Goal: Entertainment & Leisure: Consume media (video, audio)

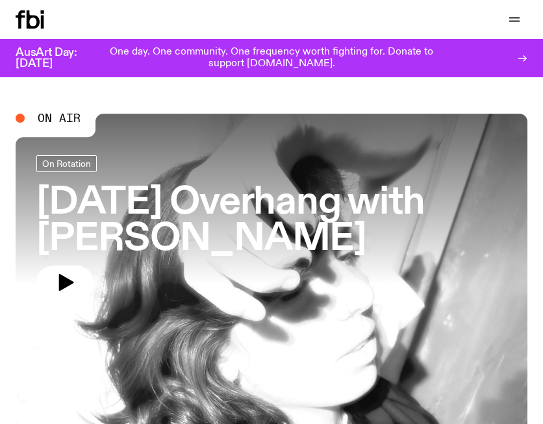
click at [512, 18] on icon "button" at bounding box center [514, 18] width 10 height 0
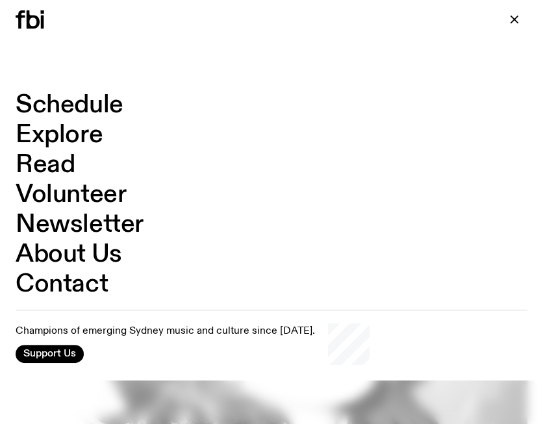
click at [84, 96] on link "Schedule" at bounding box center [70, 105] width 108 height 25
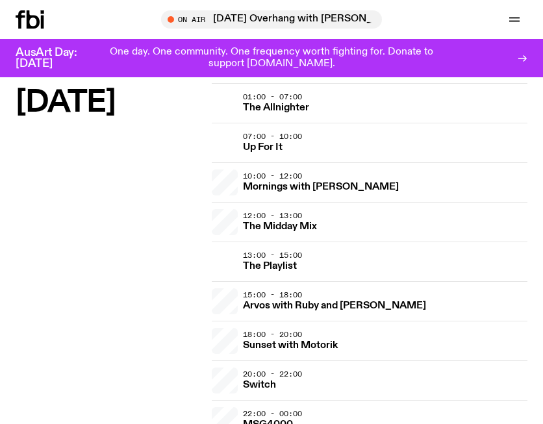
scroll to position [1820, 0]
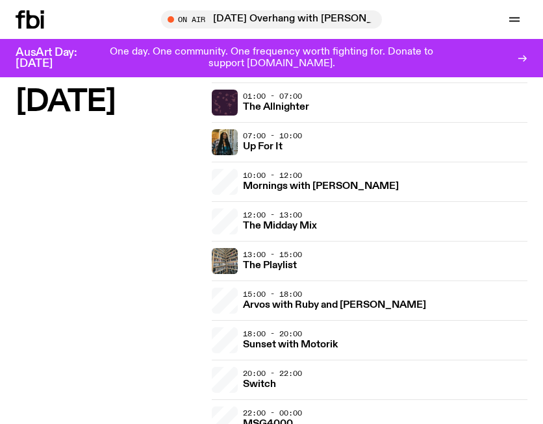
click at [293, 187] on h3 "Mornings with [PERSON_NAME]" at bounding box center [321, 187] width 156 height 10
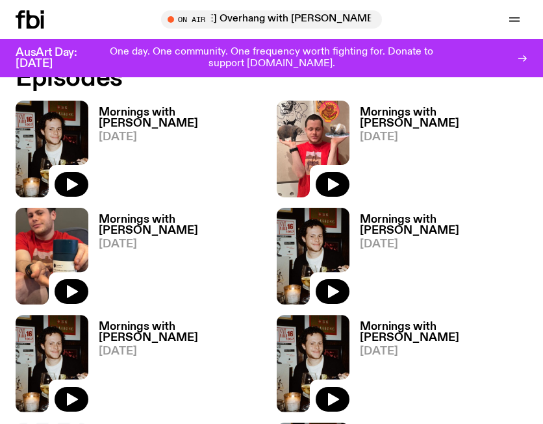
scroll to position [780, 0]
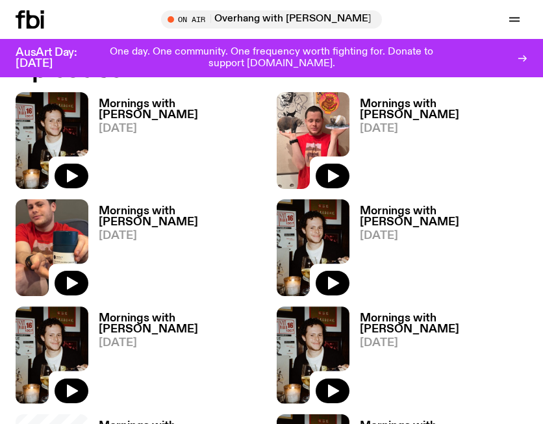
click at [64, 168] on icon "button" at bounding box center [72, 176] width 16 height 16
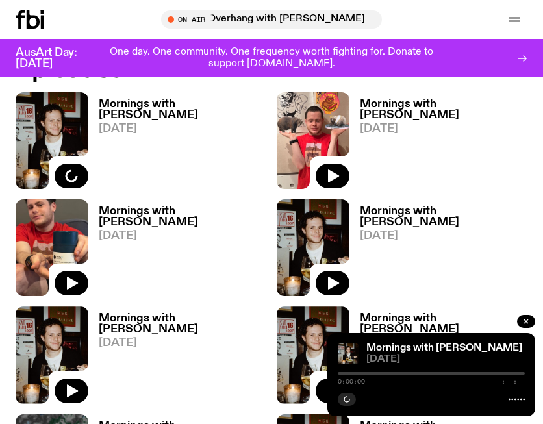
scroll to position [520, 0]
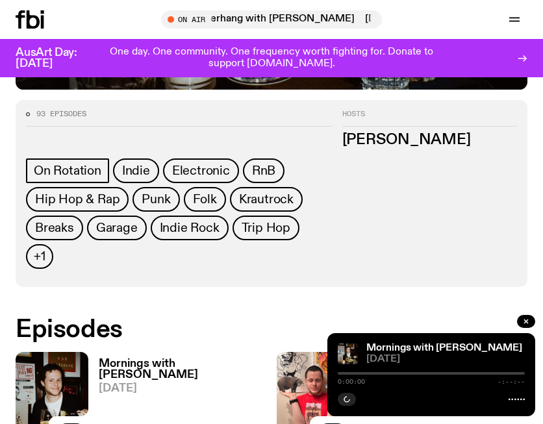
click at [179, 352] on div "Mornings with [PERSON_NAME] [DATE]" at bounding box center [177, 400] width 178 height 97
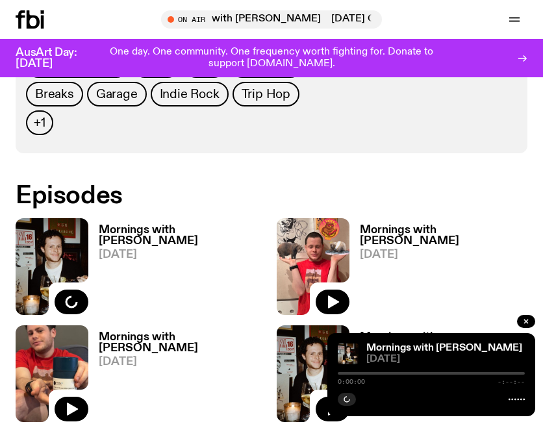
scroll to position [650, 0]
